Goal: Information Seeking & Learning: Learn about a topic

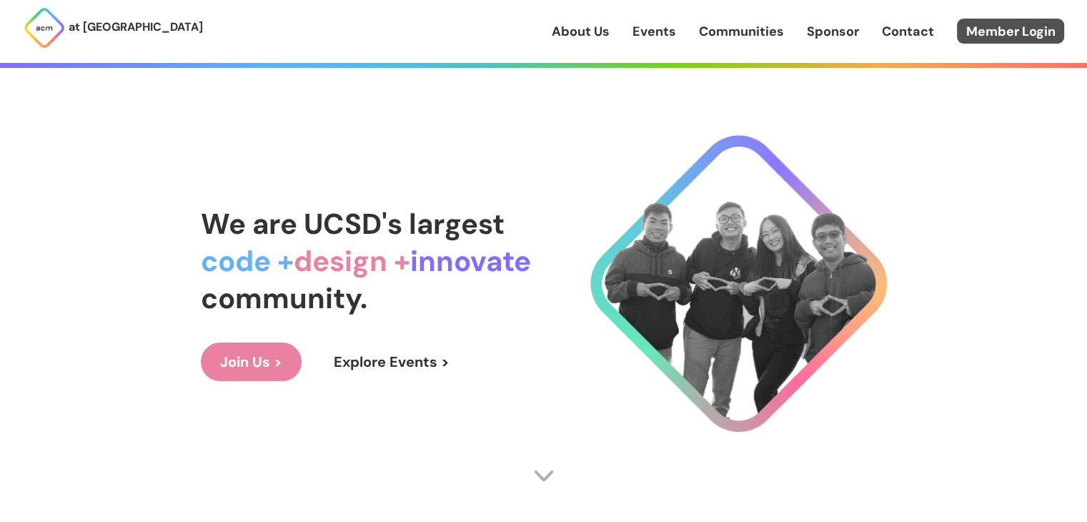
click at [992, 37] on link "Member Login" at bounding box center [1010, 31] width 107 height 25
click at [1007, 28] on link "Member Login" at bounding box center [1010, 31] width 107 height 25
click at [274, 203] on div "We are UCSD's largest code + design + innovate community. Join Us > Explore Eve…" at bounding box center [544, 293] width 686 height 464
click at [666, 26] on link "Events" at bounding box center [655, 31] width 44 height 19
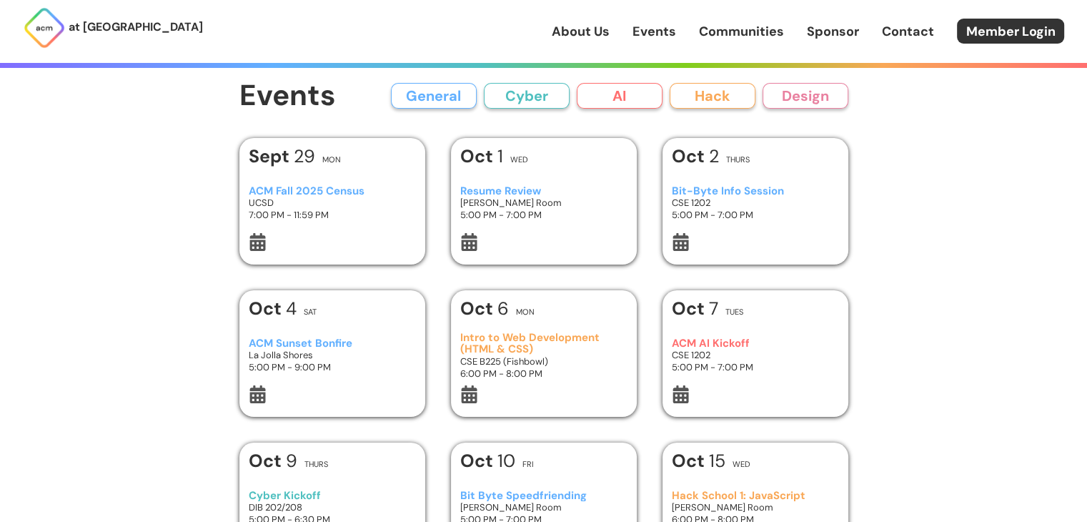
click at [426, 92] on button "General" at bounding box center [434, 96] width 86 height 26
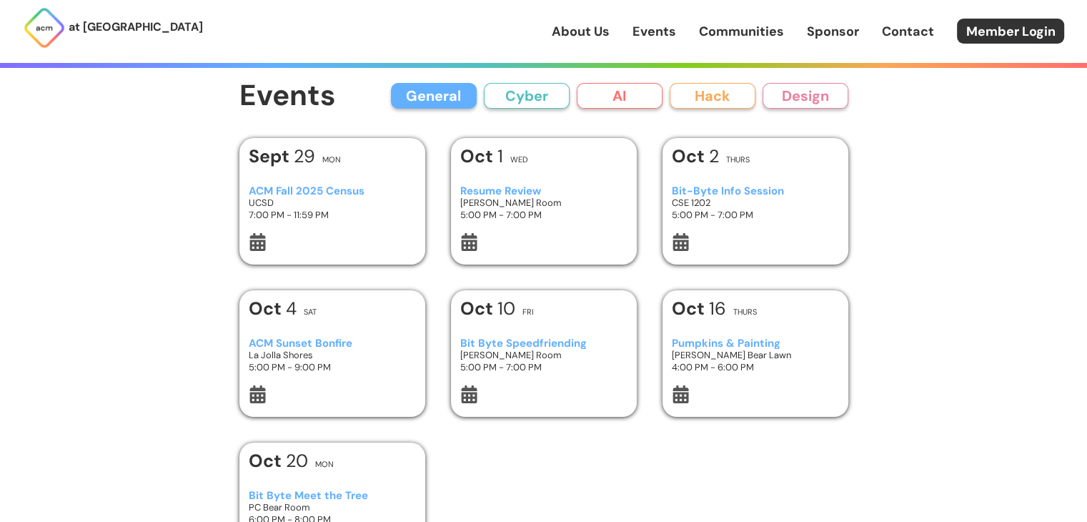
click at [527, 95] on button "Cyber" at bounding box center [527, 96] width 86 height 26
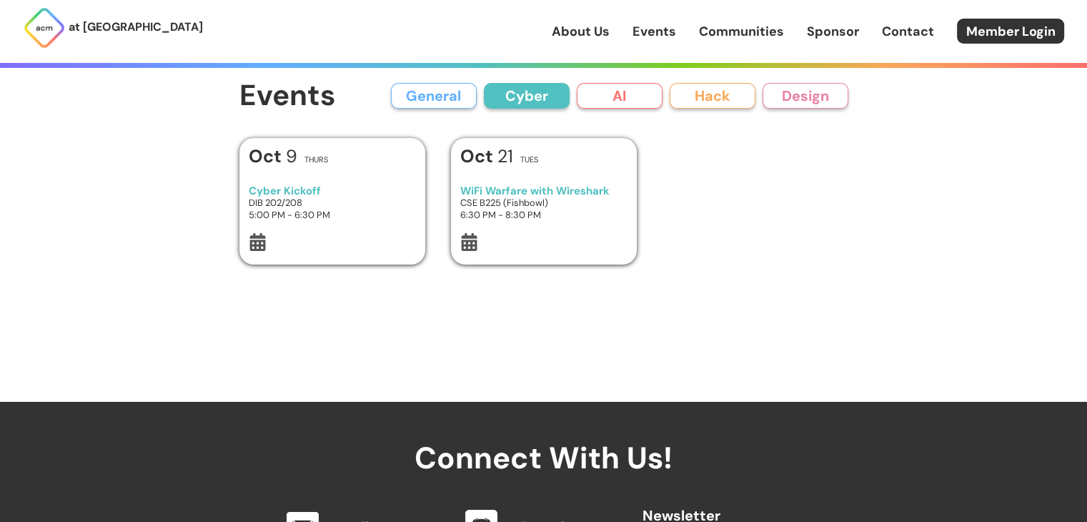
click at [647, 104] on button "AI" at bounding box center [620, 96] width 86 height 26
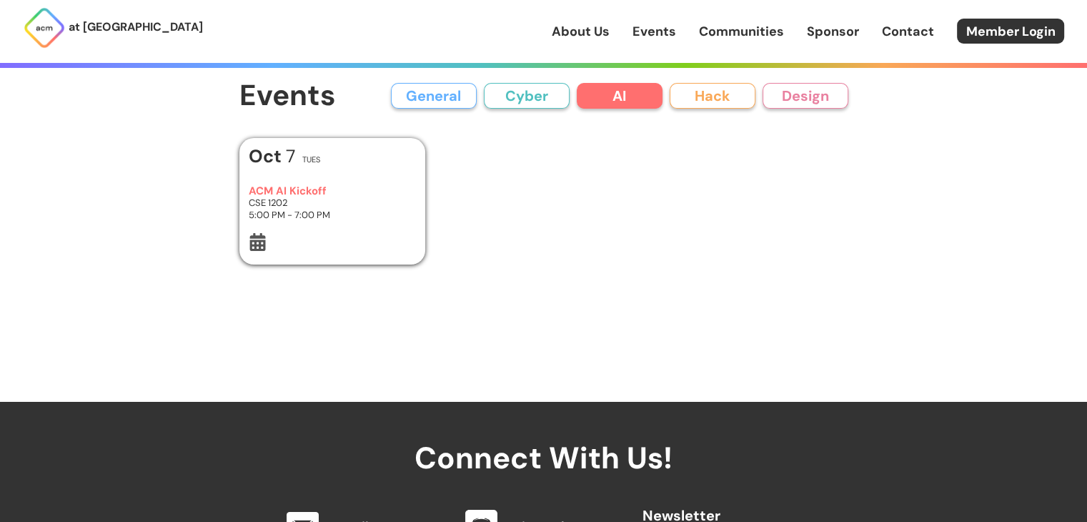
click at [705, 102] on button "Hack" at bounding box center [713, 96] width 86 height 26
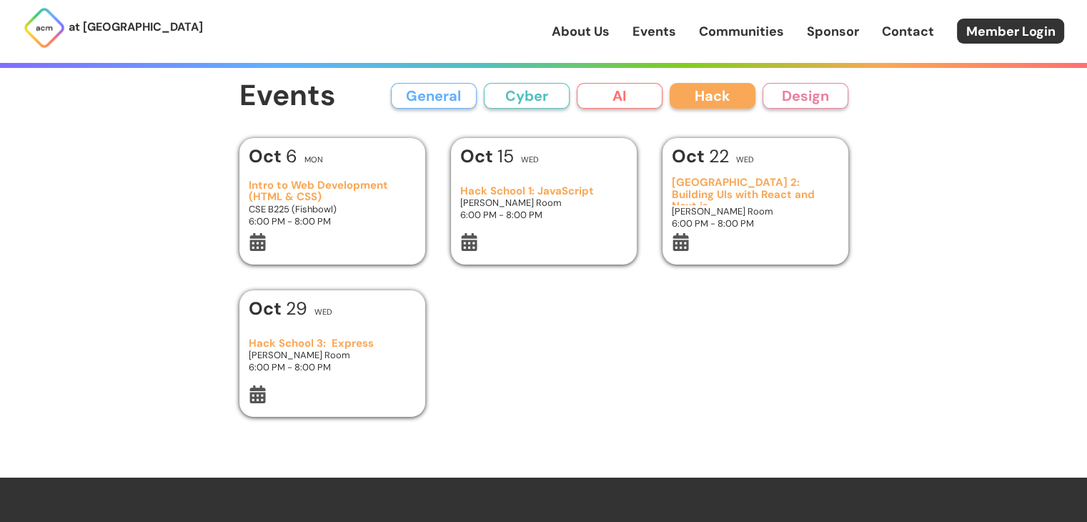
click at [806, 94] on button "Design" at bounding box center [806, 96] width 86 height 26
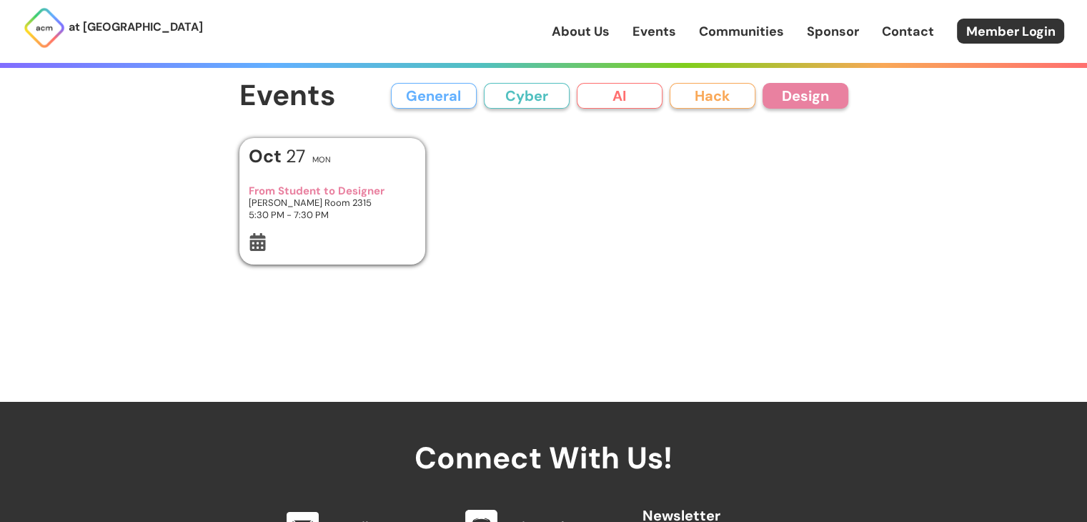
click at [422, 101] on button "General" at bounding box center [434, 96] width 86 height 26
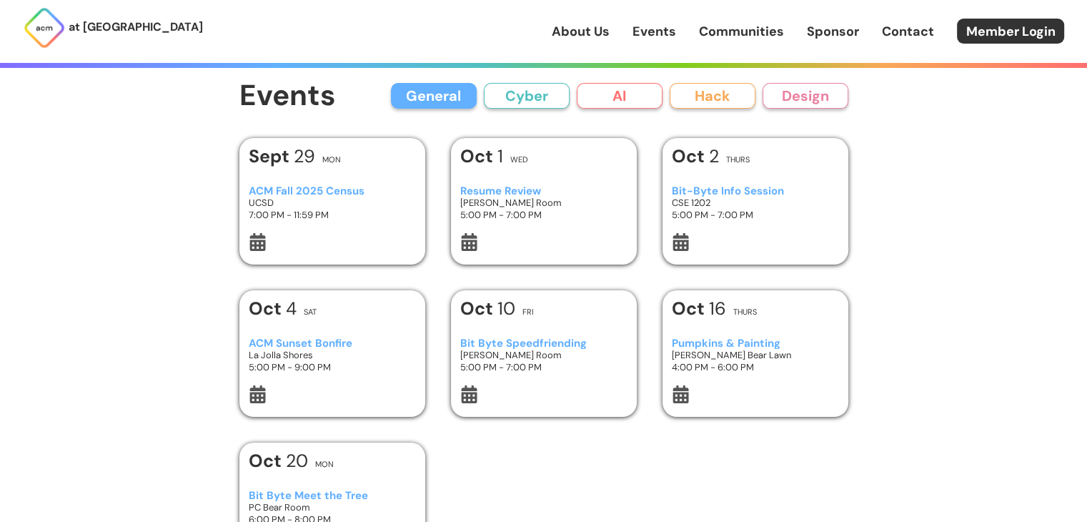
click at [520, 104] on button "Cyber" at bounding box center [527, 96] width 86 height 26
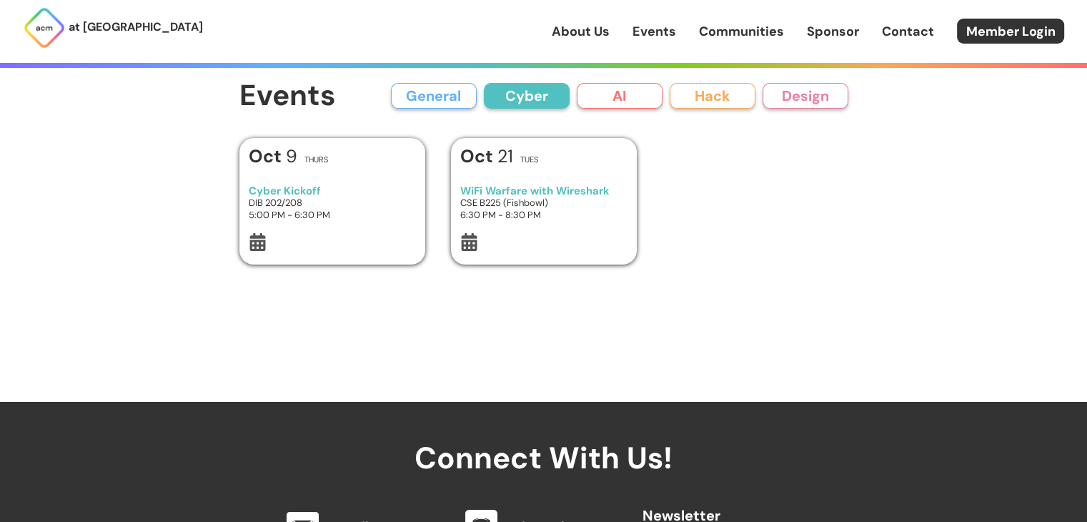
click at [628, 93] on button "AI" at bounding box center [620, 96] width 86 height 26
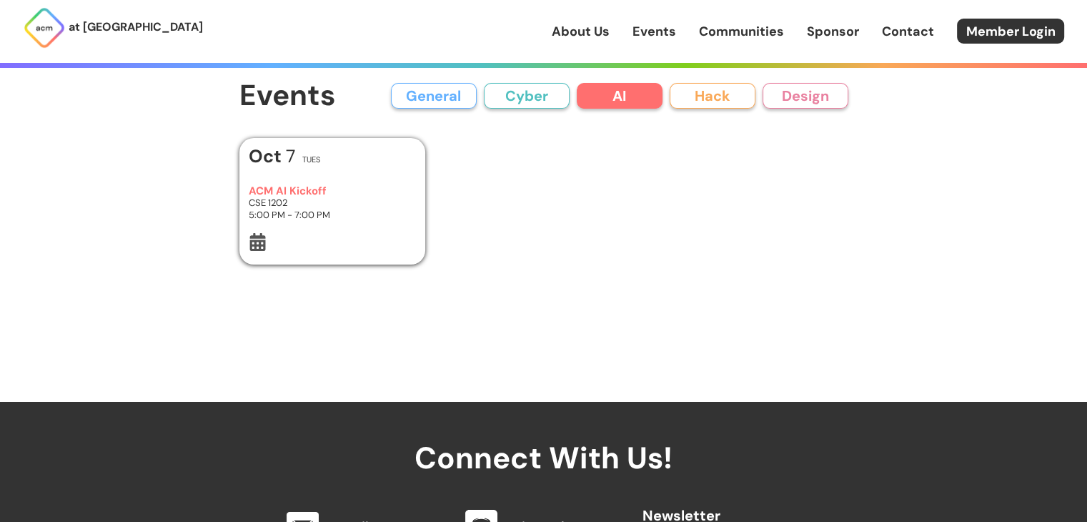
click at [703, 29] on link "Communities" at bounding box center [741, 31] width 85 height 19
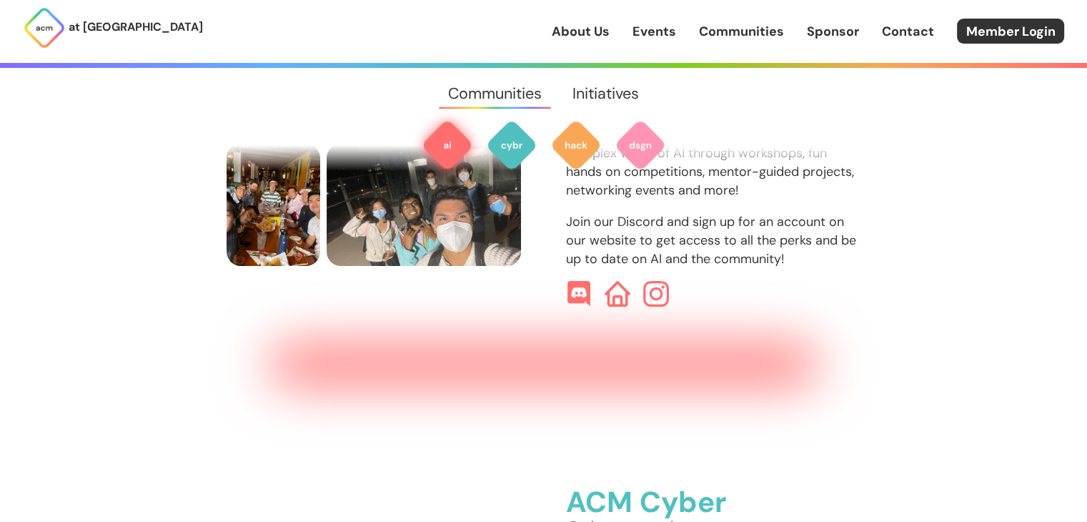
scroll to position [666, 0]
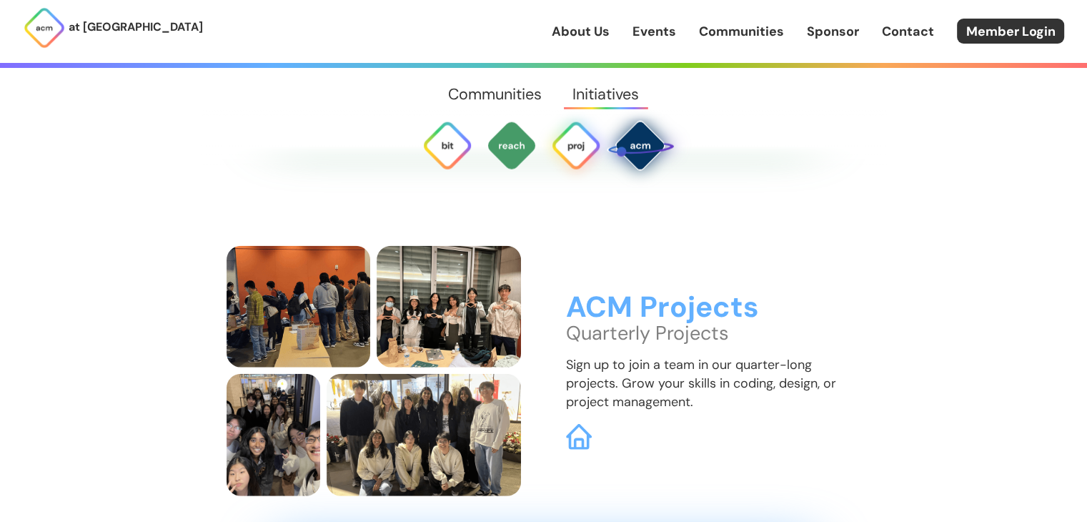
click at [639, 147] on img at bounding box center [640, 145] width 68 height 68
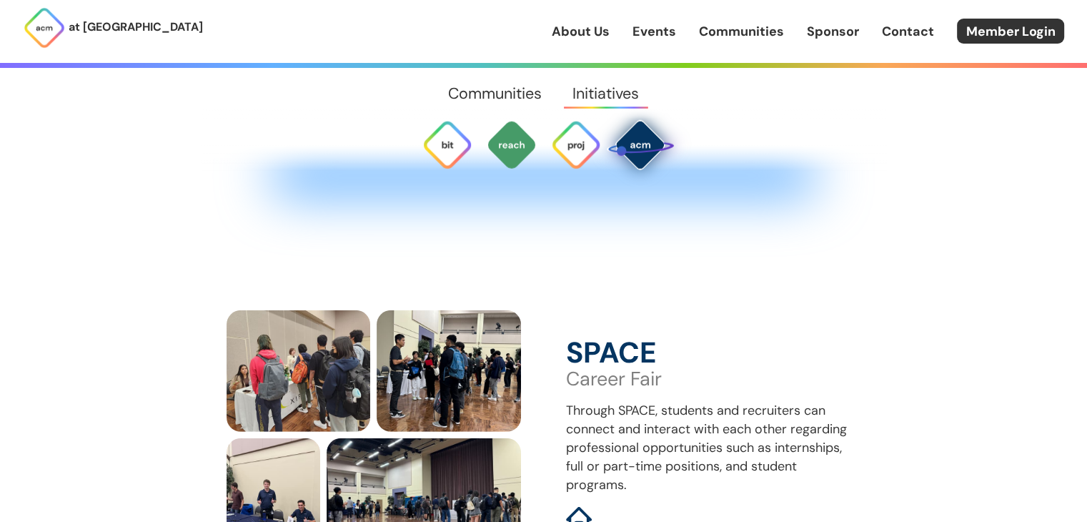
scroll to position [4072, 0]
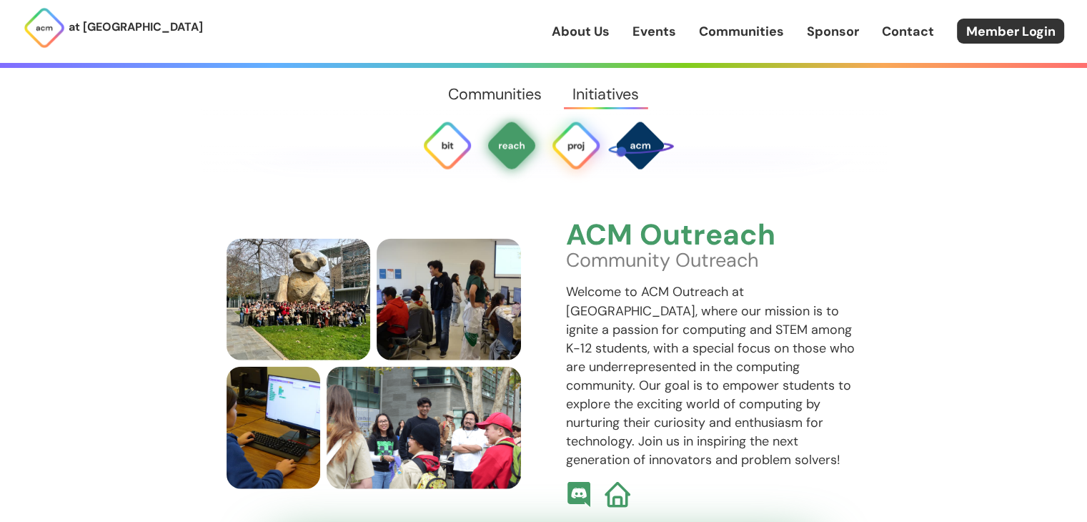
click at [560, 158] on img at bounding box center [575, 144] width 51 height 51
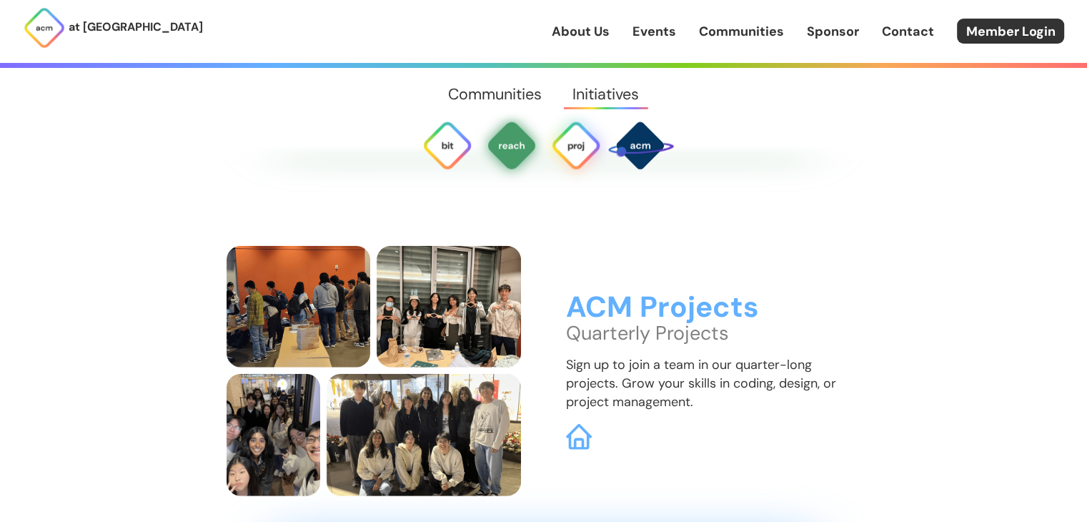
click at [508, 155] on img at bounding box center [511, 144] width 51 height 51
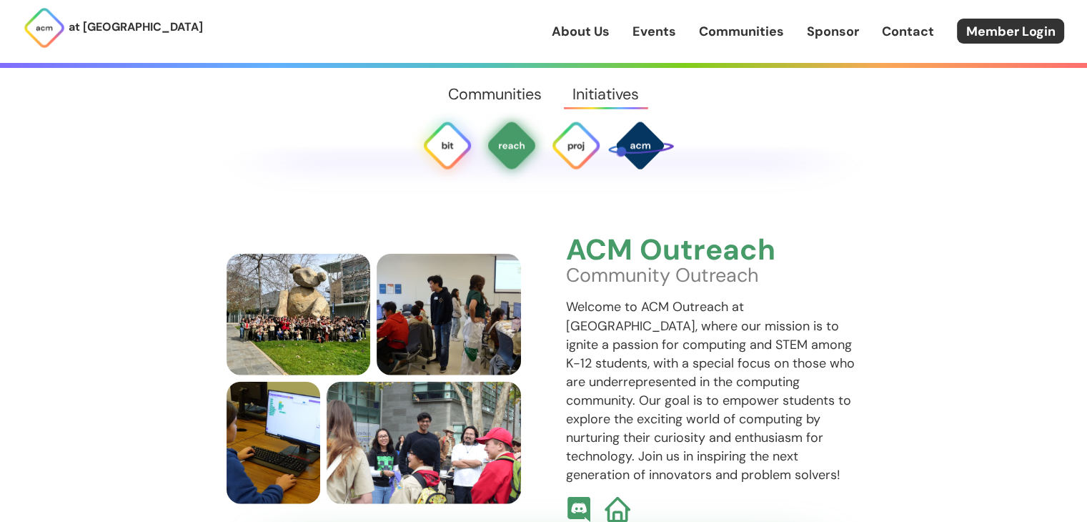
click at [449, 149] on img at bounding box center [447, 144] width 51 height 51
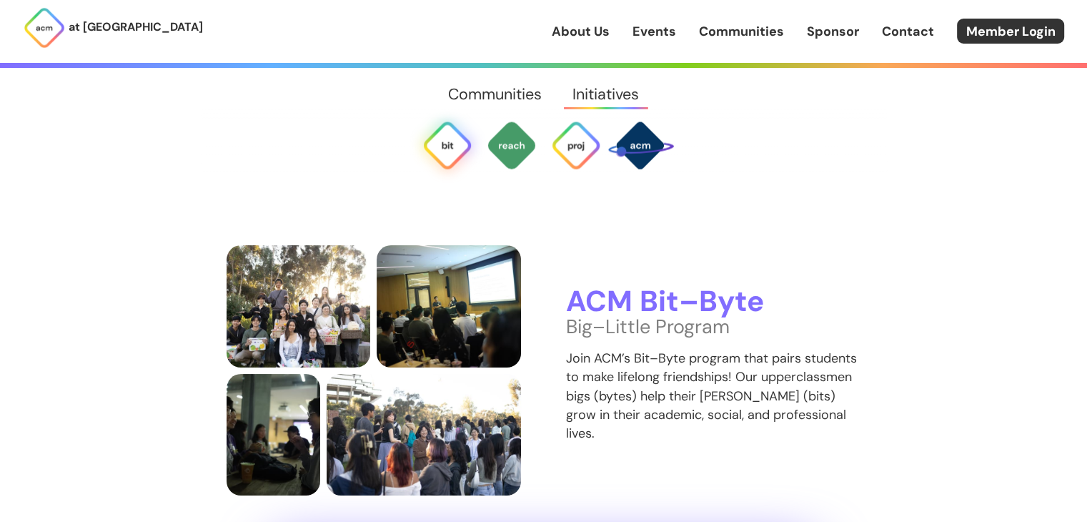
click at [476, 83] on link "Communities" at bounding box center [494, 93] width 124 height 51
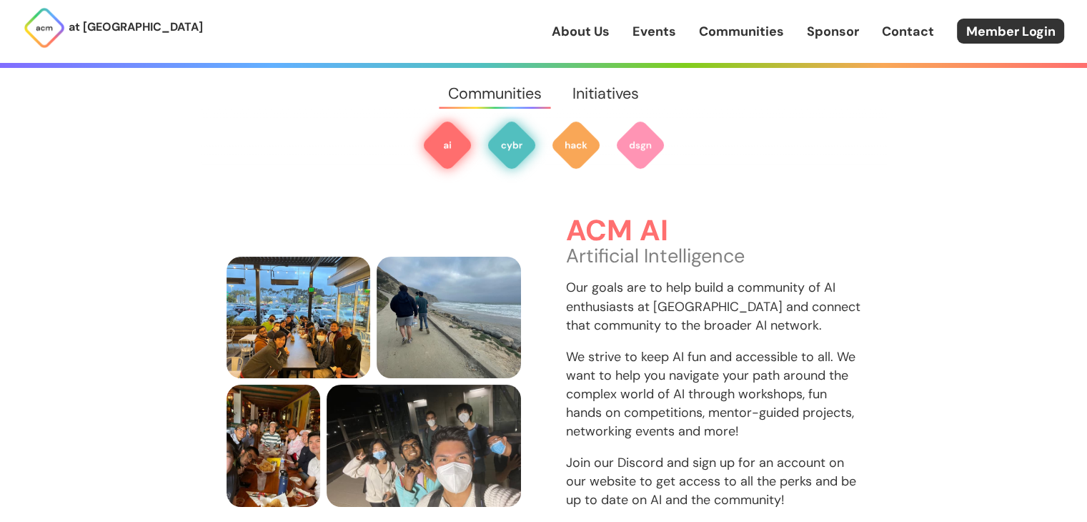
click at [511, 157] on img at bounding box center [511, 144] width 51 height 51
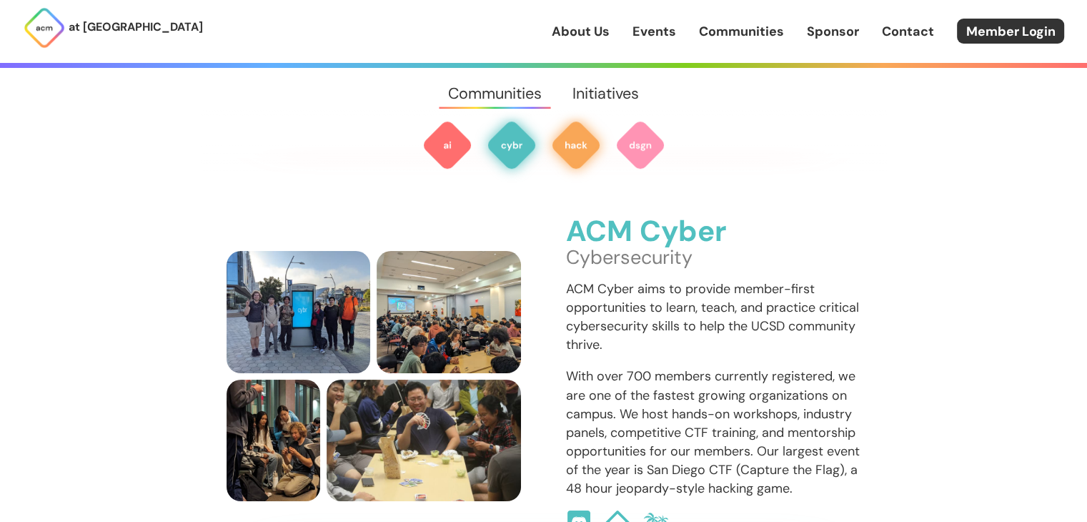
click at [570, 145] on img at bounding box center [575, 144] width 51 height 51
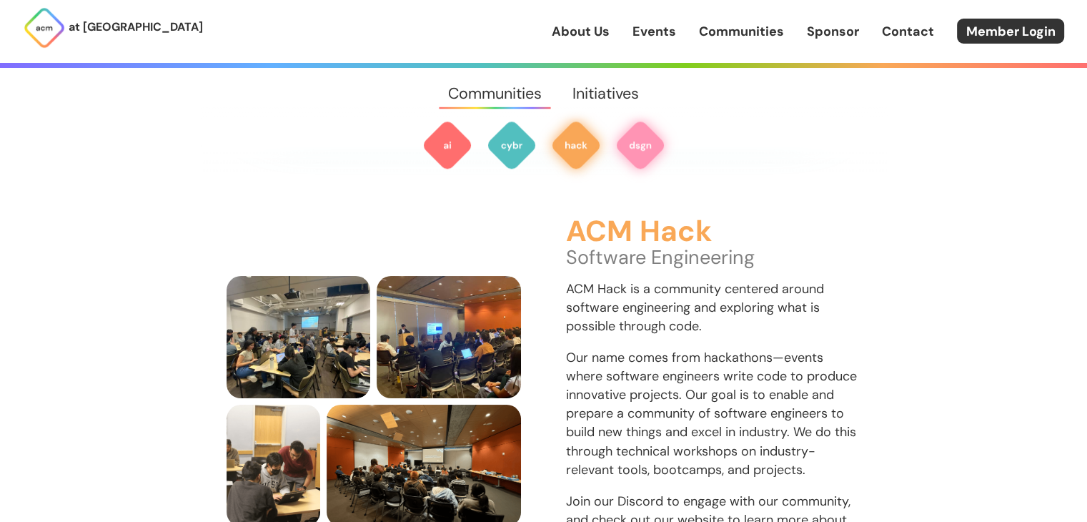
click at [631, 146] on img at bounding box center [640, 144] width 51 height 51
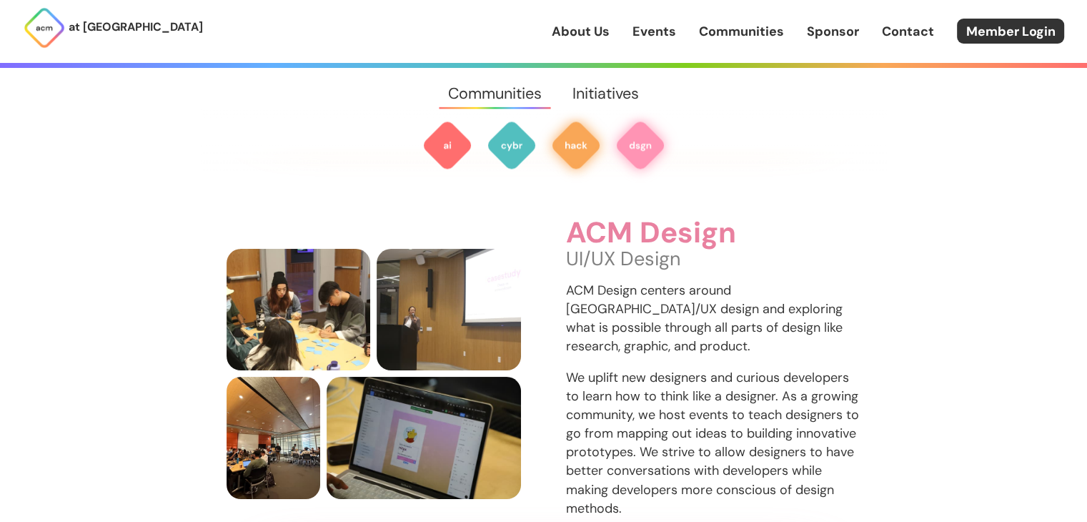
scroll to position [1989, 0]
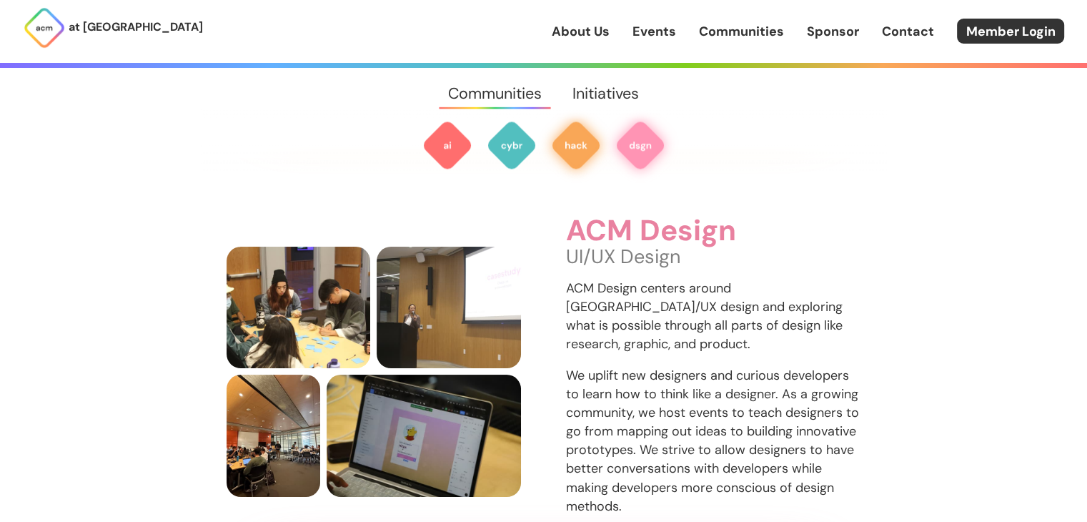
click at [568, 151] on img at bounding box center [575, 144] width 51 height 51
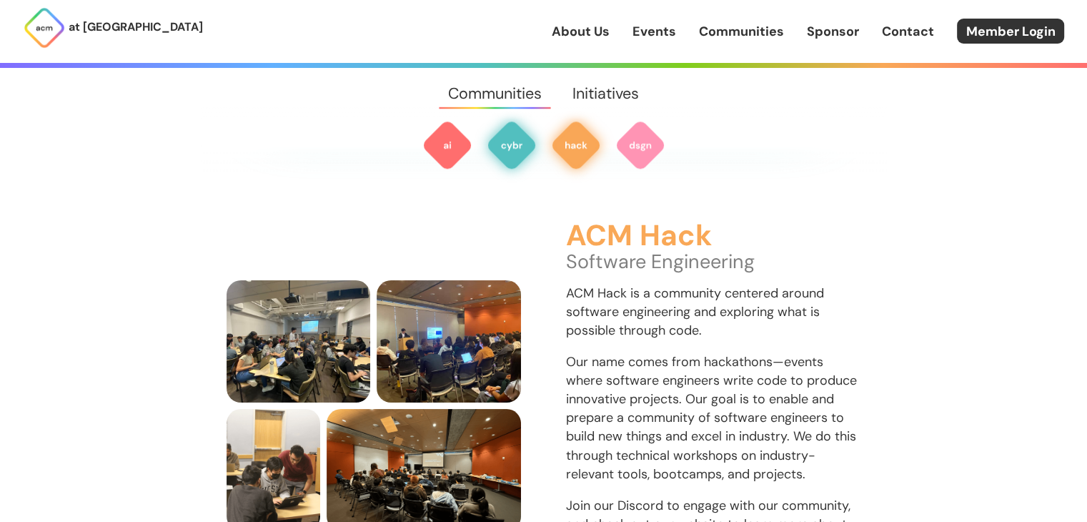
click at [515, 151] on img at bounding box center [511, 144] width 51 height 51
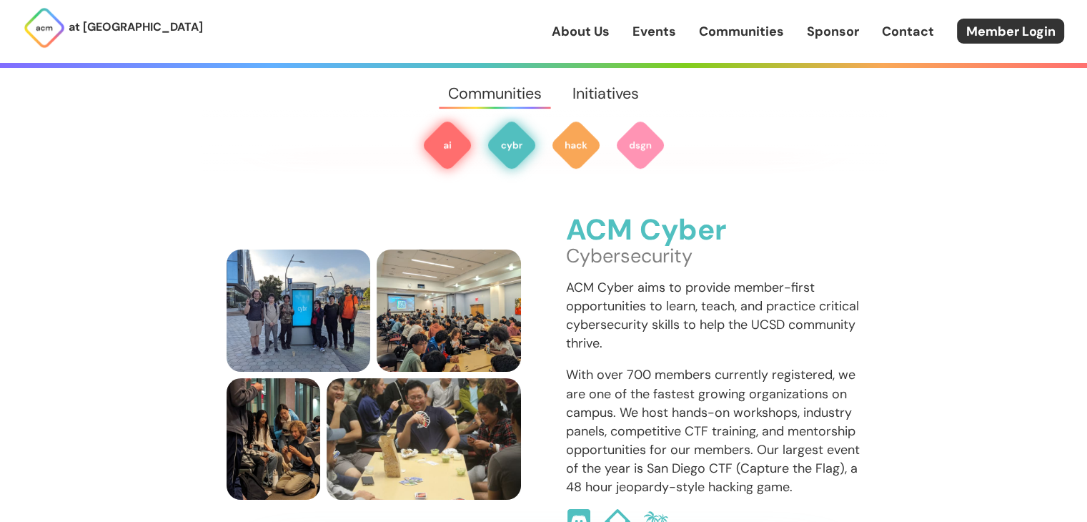
click at [444, 142] on img at bounding box center [447, 144] width 51 height 51
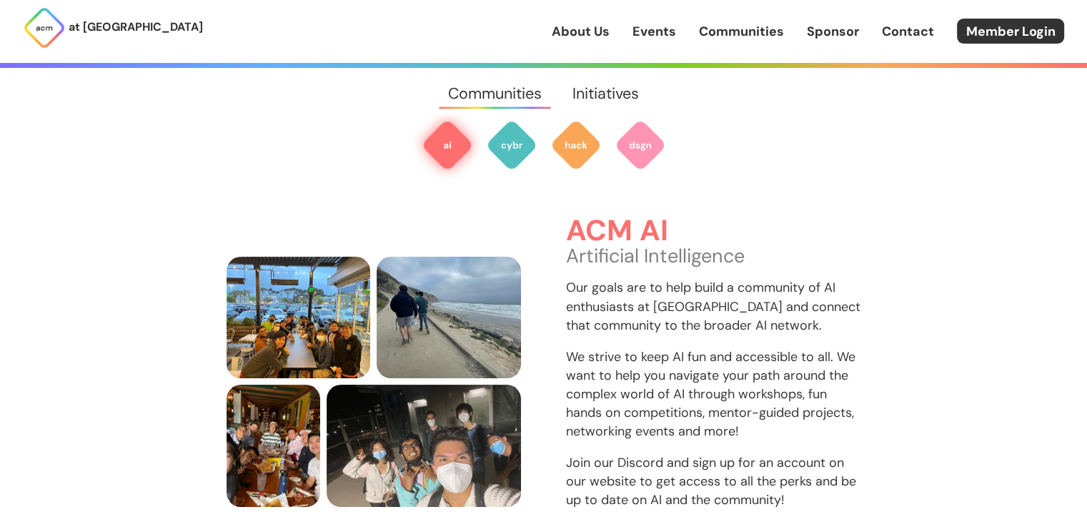
click at [613, 92] on link "Initiatives" at bounding box center [606, 93] width 97 height 51
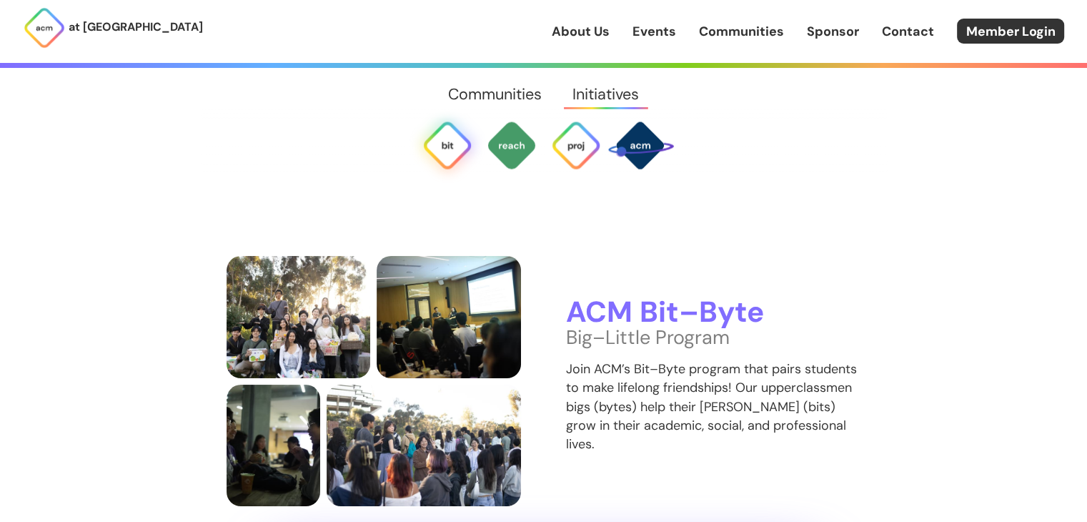
scroll to position [2696, 0]
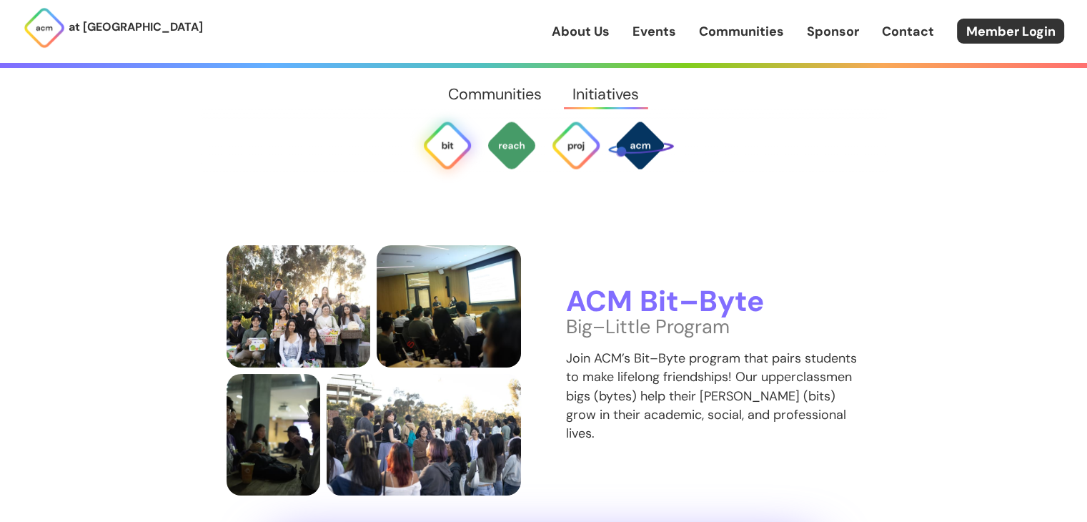
click at [529, 91] on link "Communities" at bounding box center [494, 93] width 124 height 51
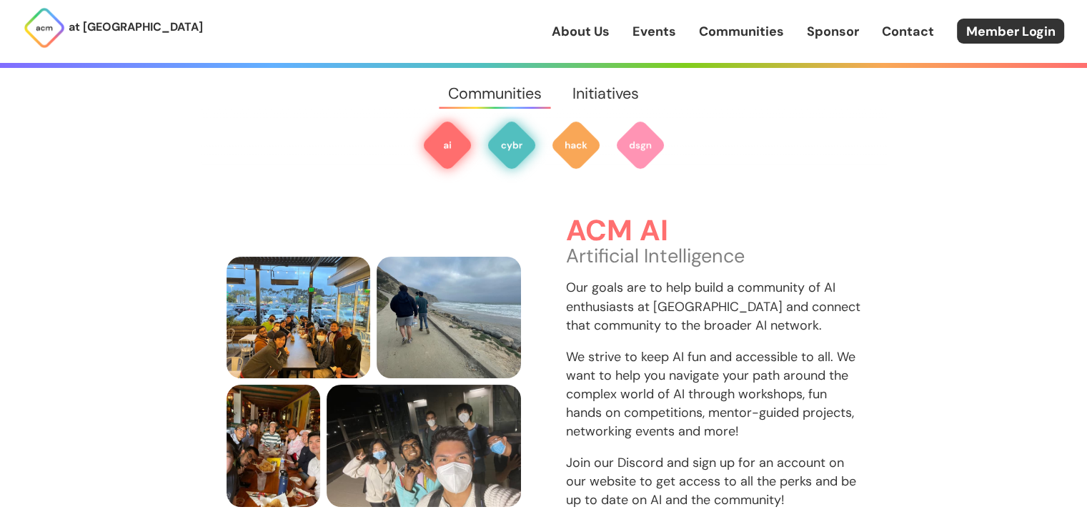
click at [503, 140] on img at bounding box center [511, 144] width 51 height 51
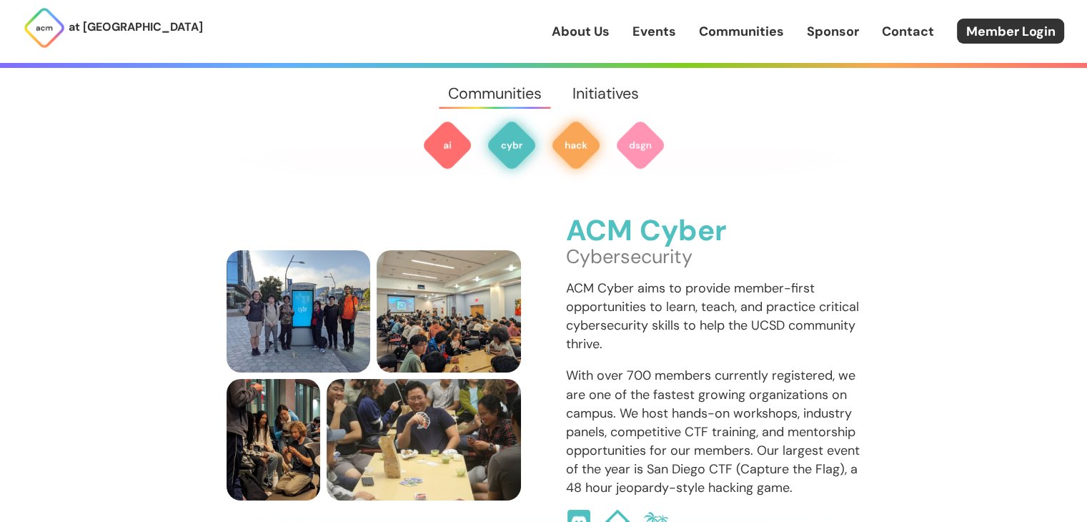
click at [582, 144] on img at bounding box center [575, 144] width 51 height 51
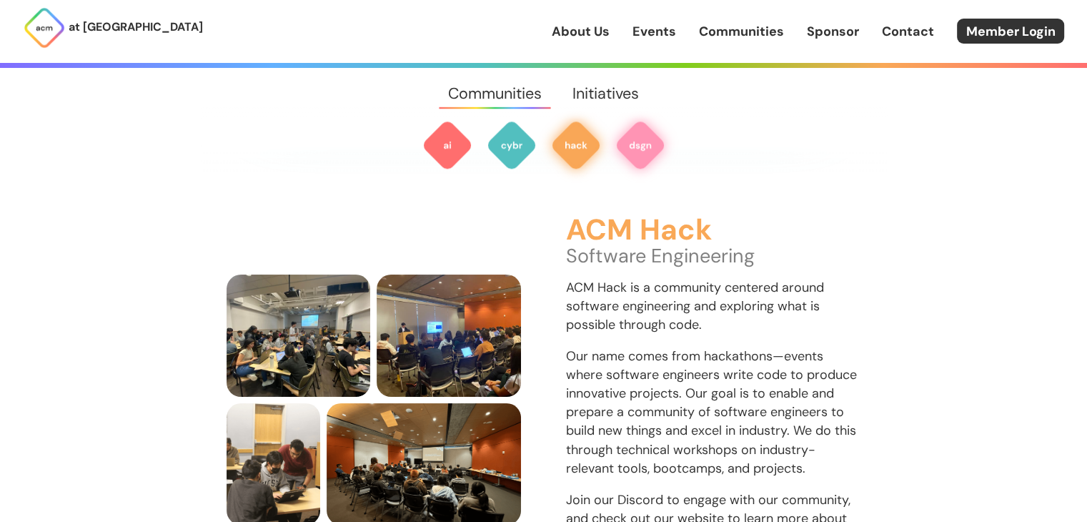
click at [643, 146] on img at bounding box center [640, 144] width 51 height 51
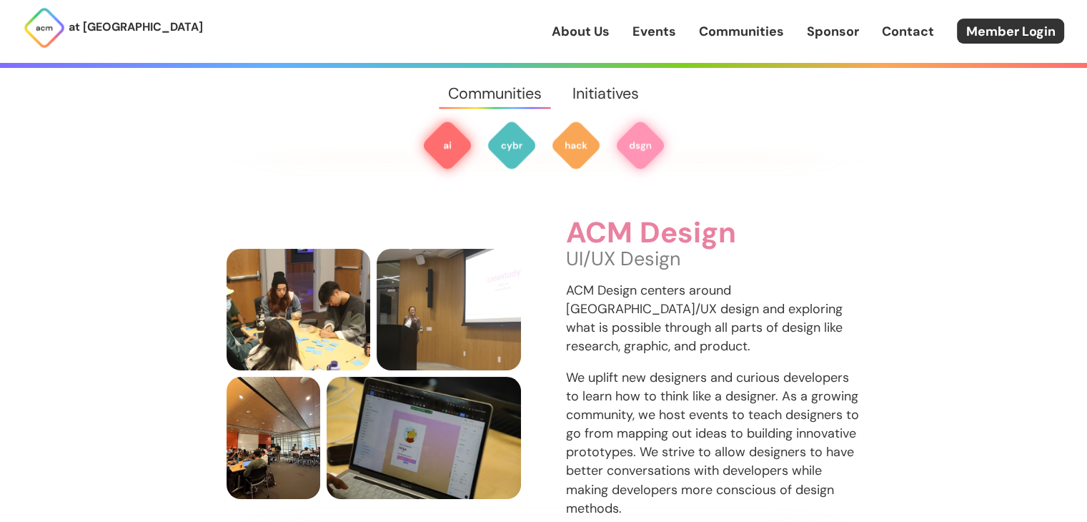
scroll to position [1989, 0]
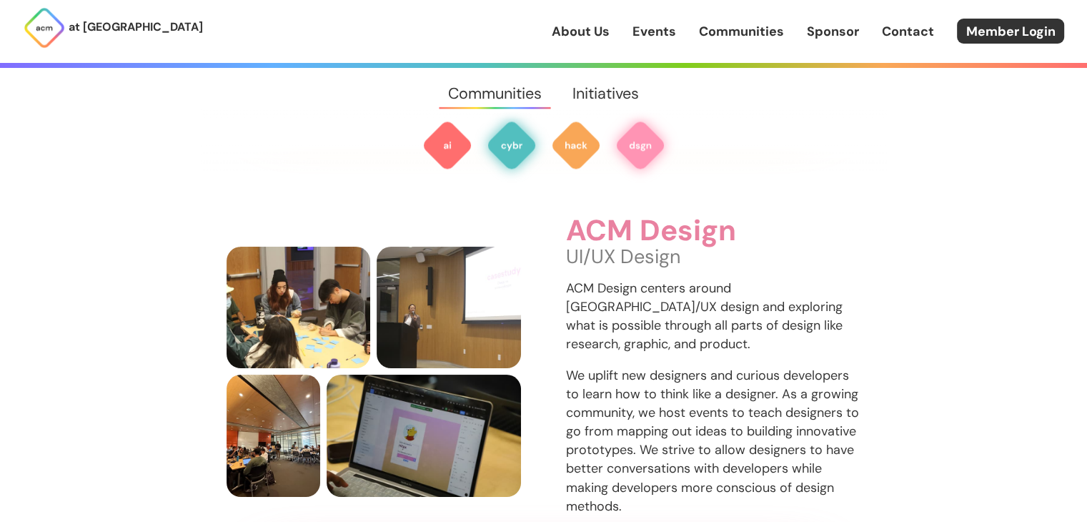
click at [530, 149] on img at bounding box center [511, 144] width 51 height 51
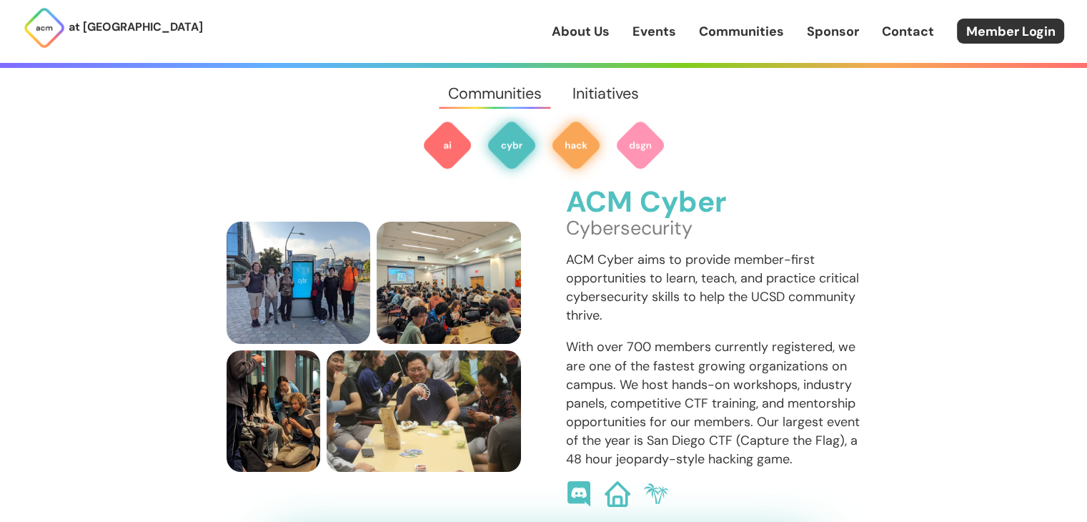
click at [573, 147] on img at bounding box center [575, 144] width 51 height 51
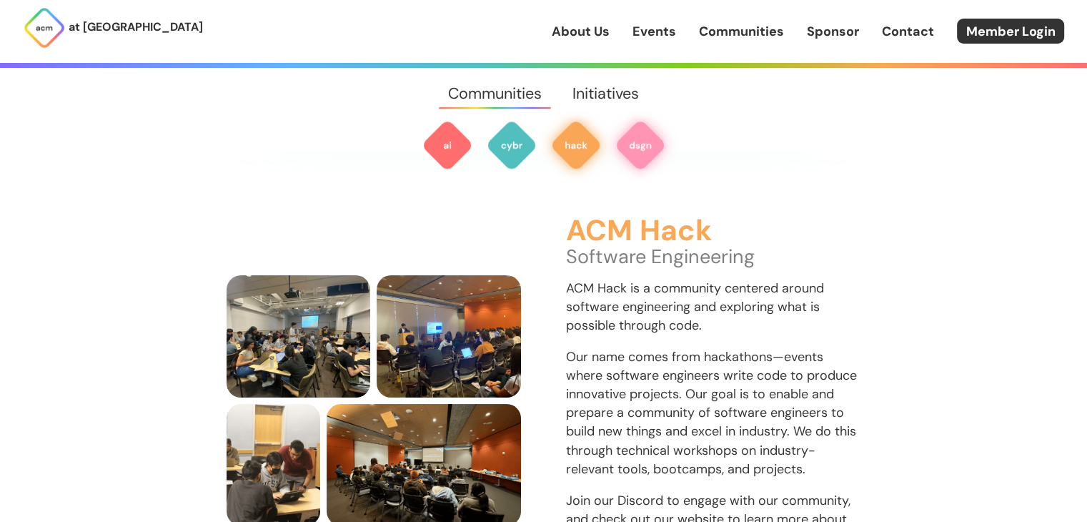
click at [626, 149] on img at bounding box center [640, 144] width 51 height 51
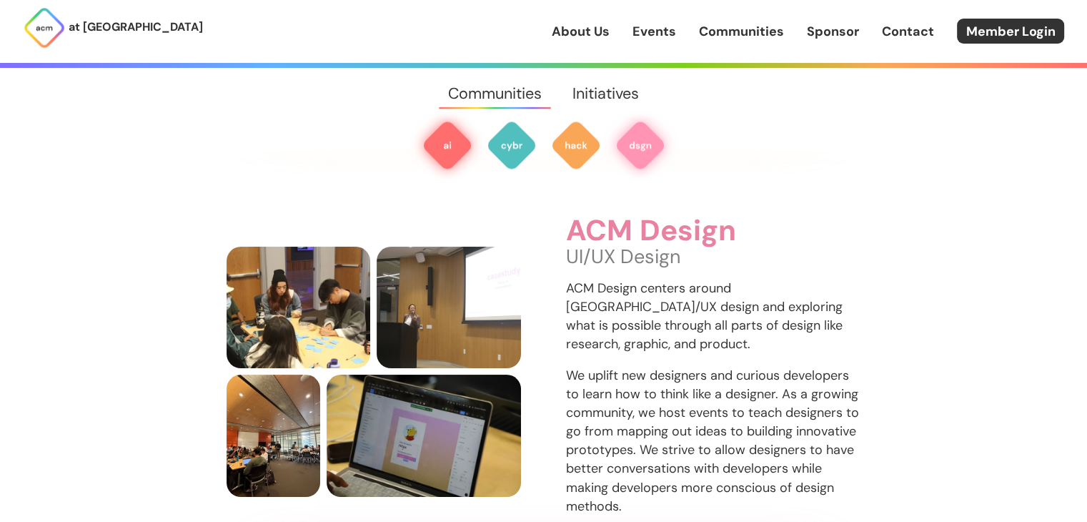
click at [434, 151] on img at bounding box center [447, 144] width 51 height 51
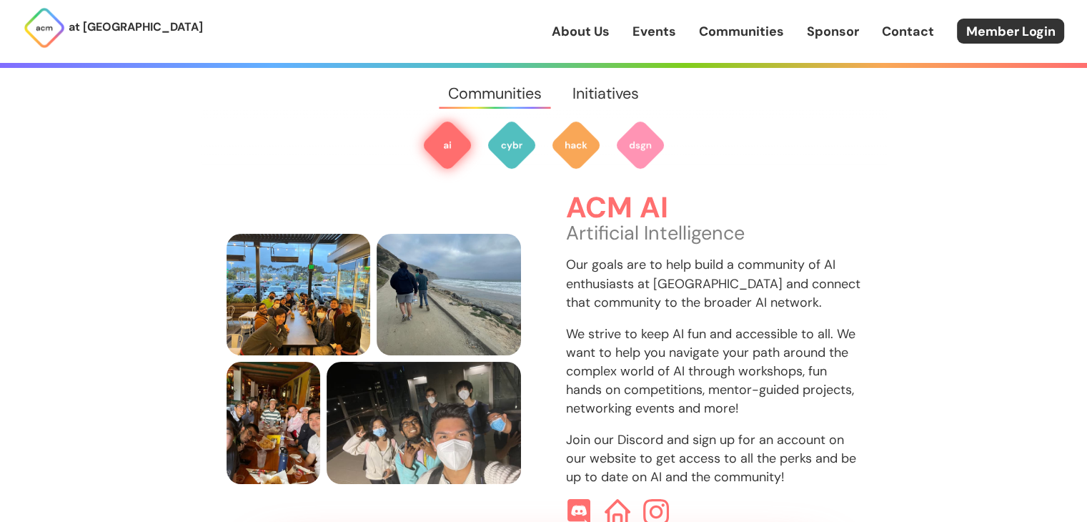
scroll to position [426, 0]
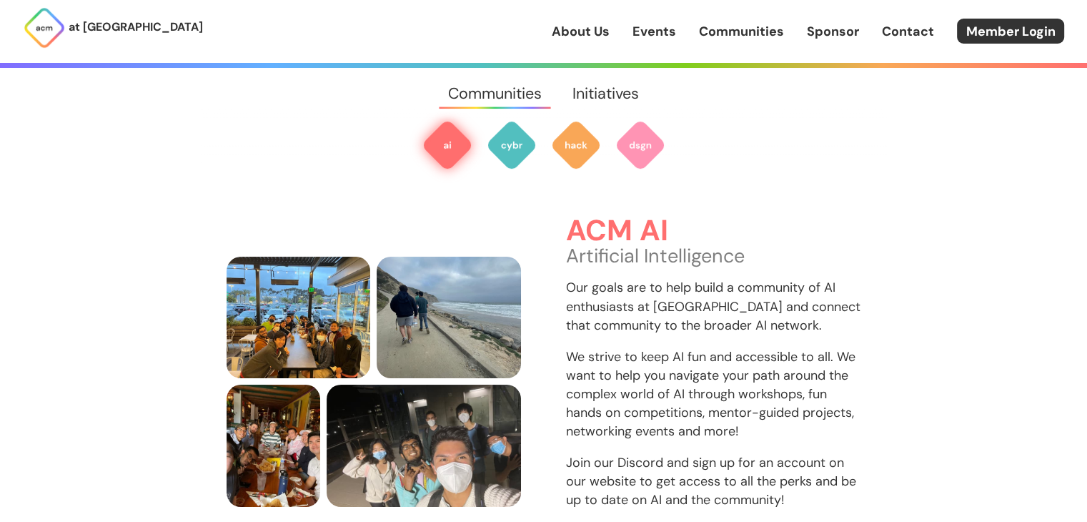
click at [729, 31] on link "Communities" at bounding box center [741, 31] width 85 height 19
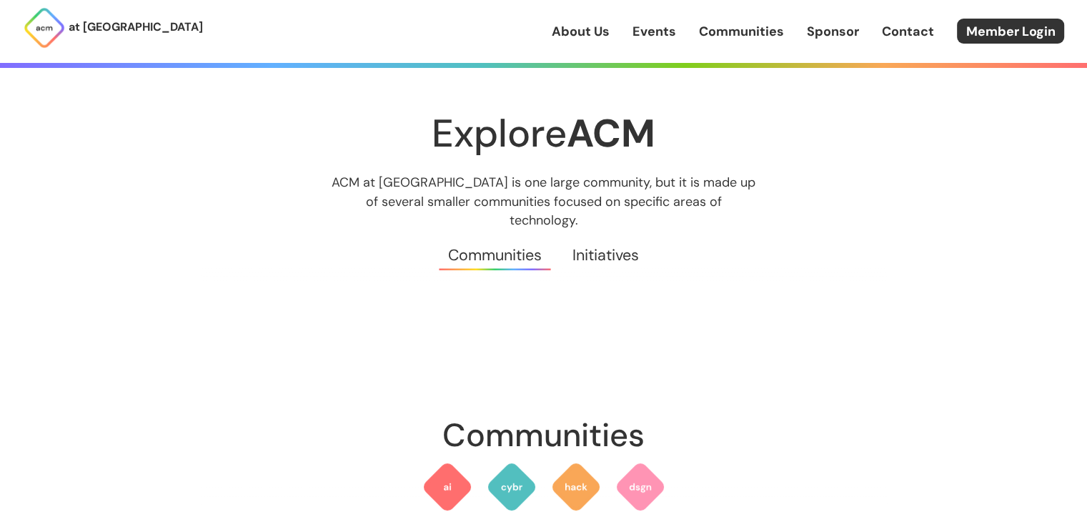
click at [818, 28] on link "Sponsor" at bounding box center [833, 31] width 52 height 19
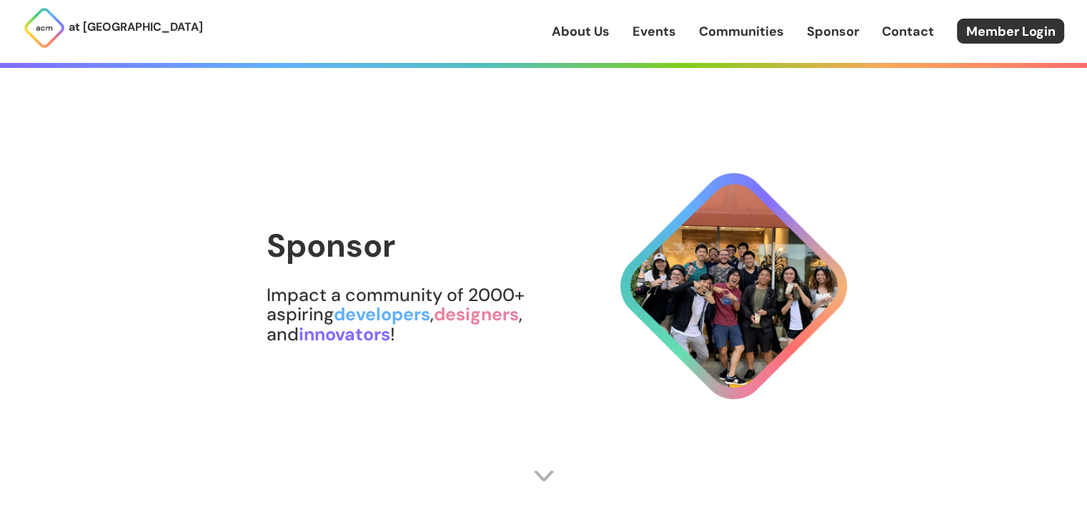
click at [915, 20] on div "About Us Events Communities Sponsor Contact Member Login" at bounding box center [819, 31] width 535 height 25
click at [914, 27] on link "Contact" at bounding box center [908, 31] width 52 height 19
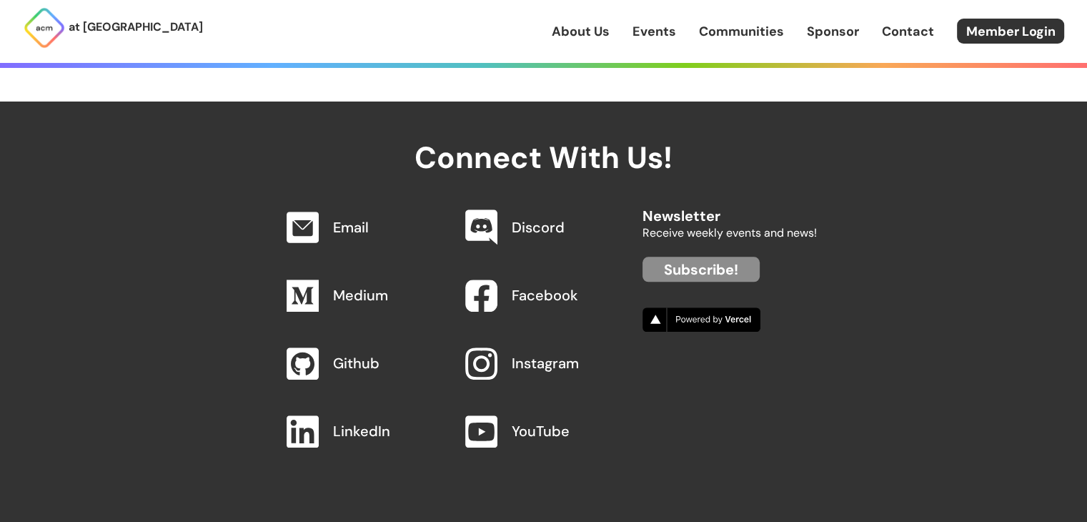
scroll to position [1399, 0]
click at [898, 36] on link "Contact" at bounding box center [908, 31] width 52 height 19
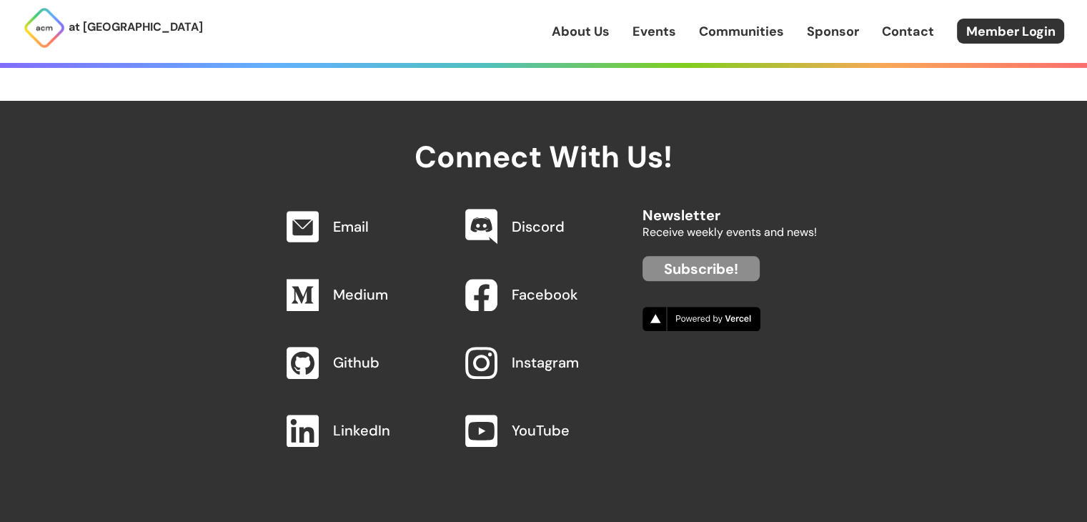
click at [898, 36] on link "Contact" at bounding box center [908, 31] width 52 height 19
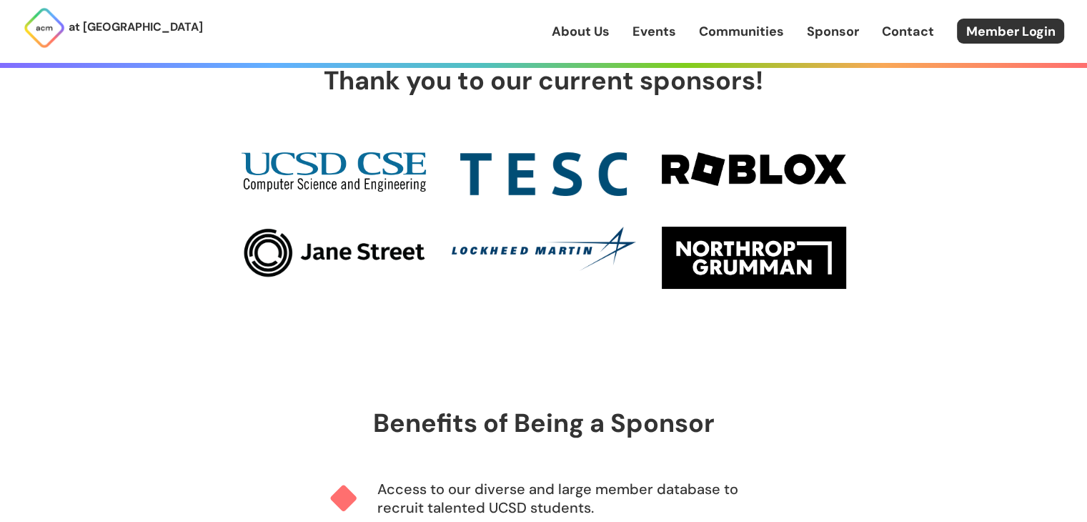
scroll to position [463, 0]
click at [653, 31] on link "Events" at bounding box center [655, 31] width 44 height 19
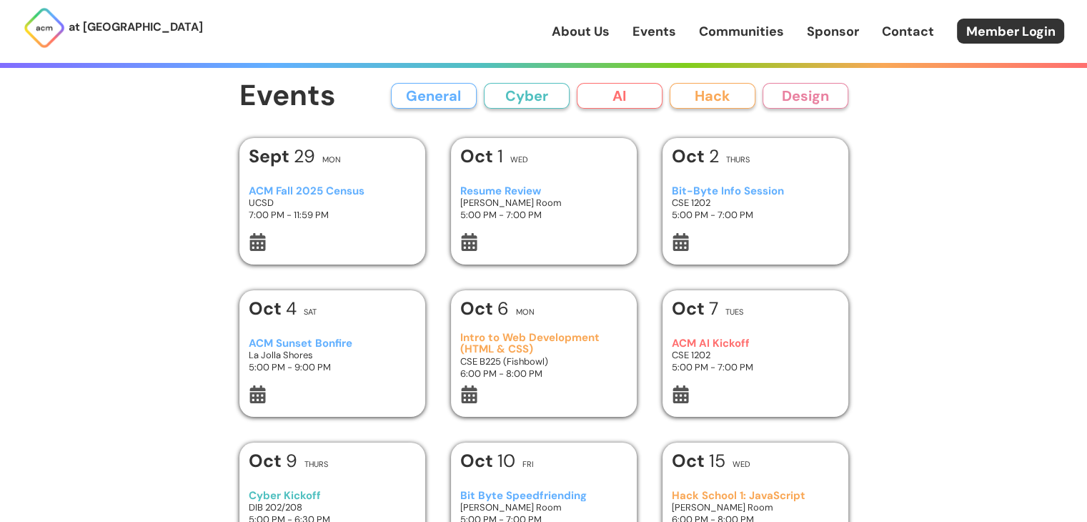
click at [528, 93] on button "Cyber" at bounding box center [527, 96] width 86 height 26
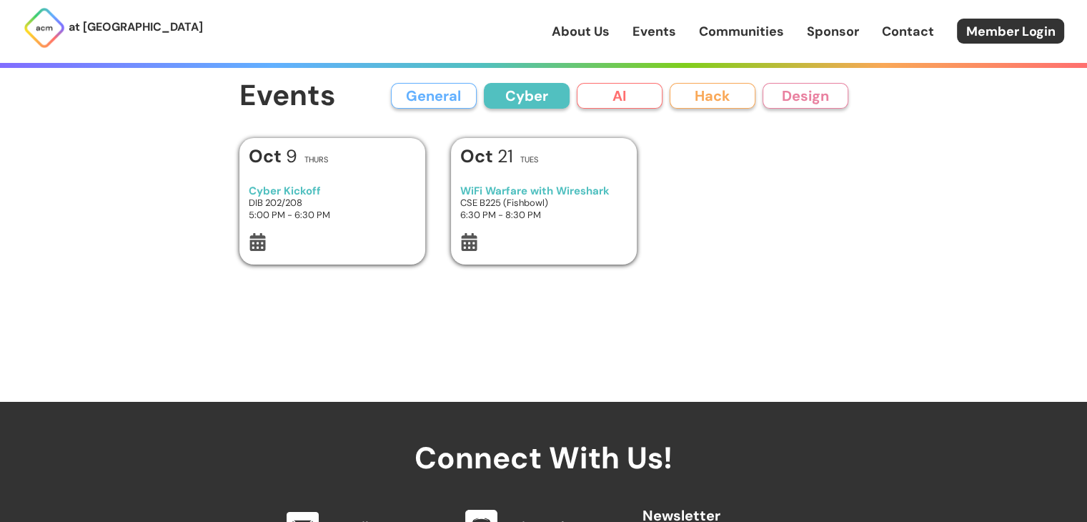
click at [453, 101] on button "General" at bounding box center [434, 96] width 86 height 26
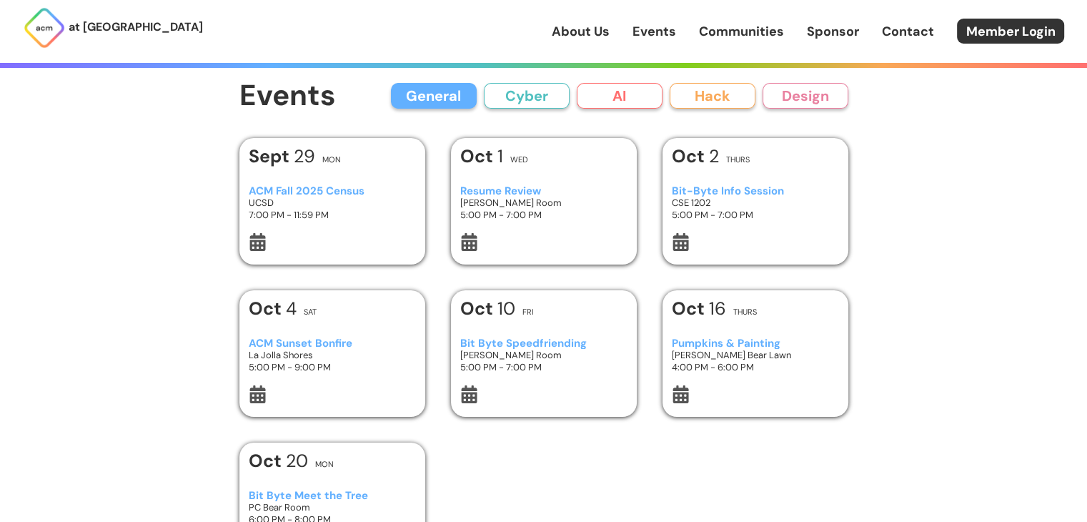
click at [741, 32] on link "Communities" at bounding box center [741, 31] width 85 height 19
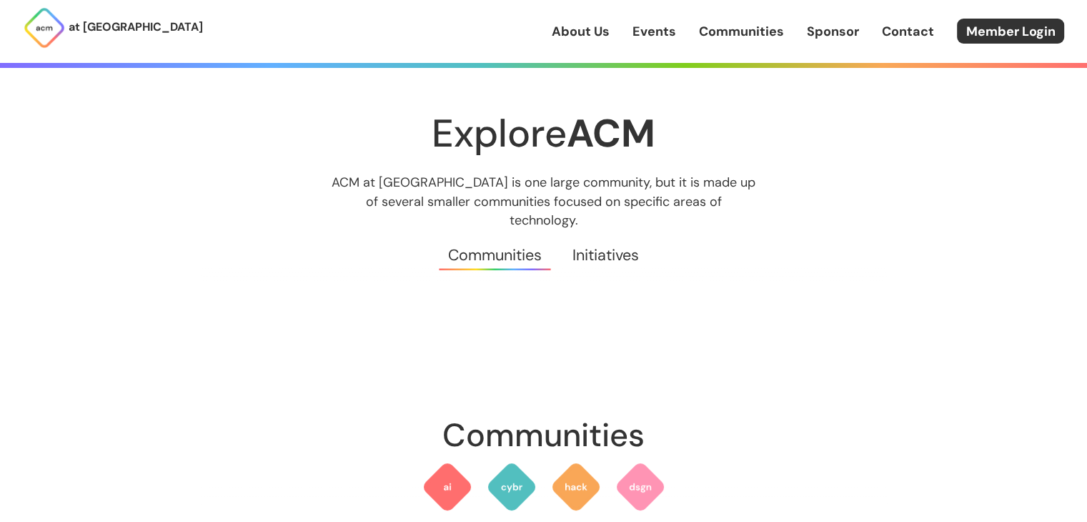
click at [41, 11] on img at bounding box center [44, 27] width 43 height 43
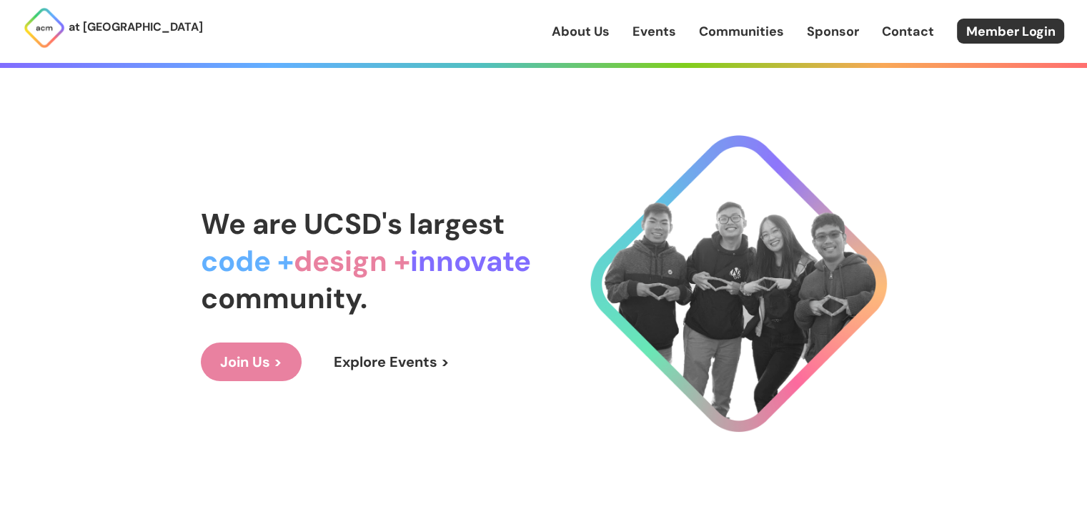
click at [41, 25] on img at bounding box center [44, 27] width 43 height 43
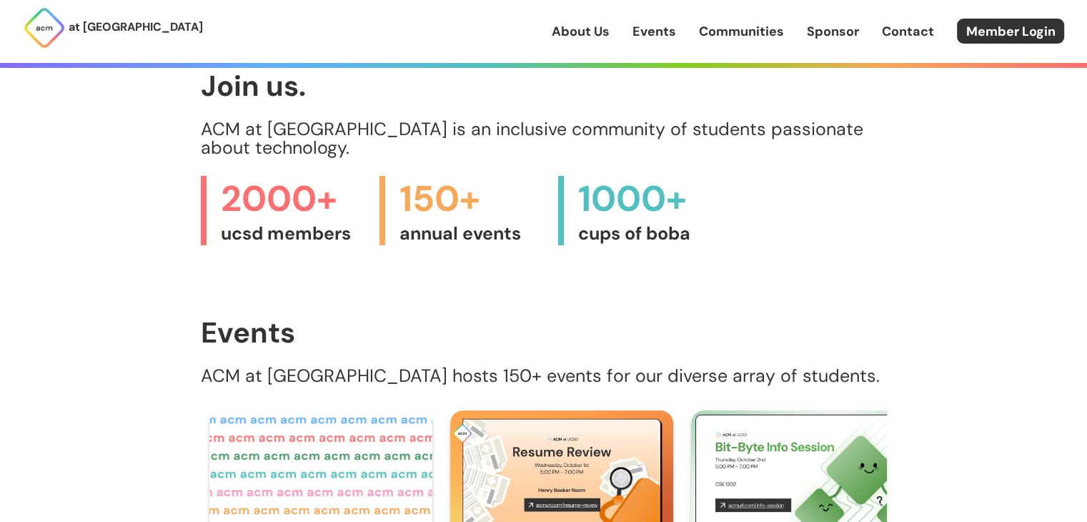
scroll to position [528, 0]
